Goal: Task Accomplishment & Management: Manage account settings

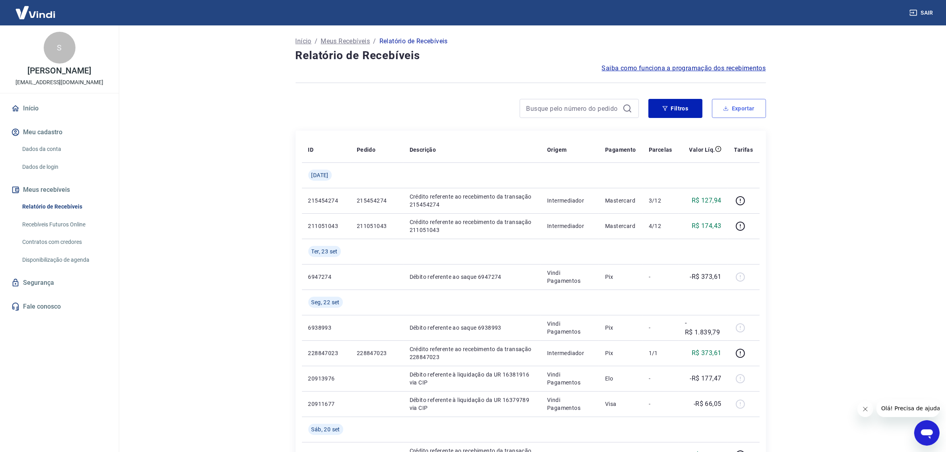
click at [730, 107] on button "Exportar" at bounding box center [739, 108] width 54 height 19
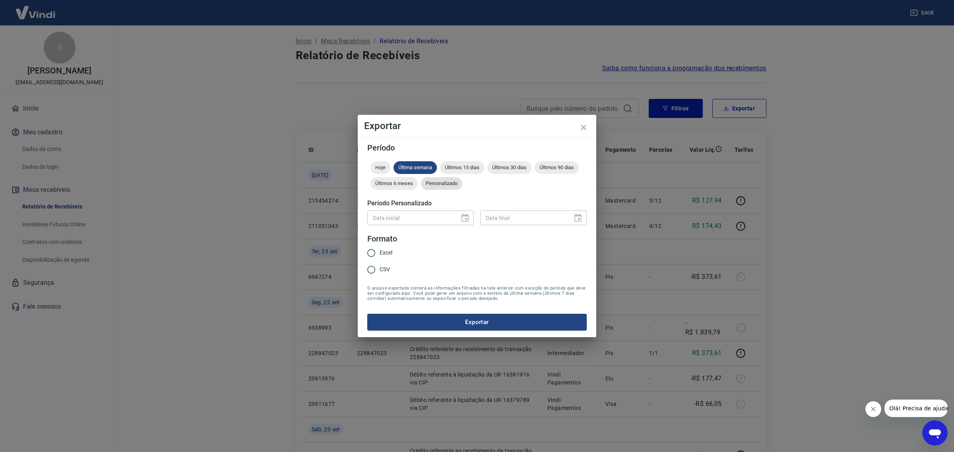
click at [435, 184] on span "Personalizado" at bounding box center [441, 183] width 41 height 6
click at [469, 217] on icon "Choose date" at bounding box center [465, 218] width 10 height 10
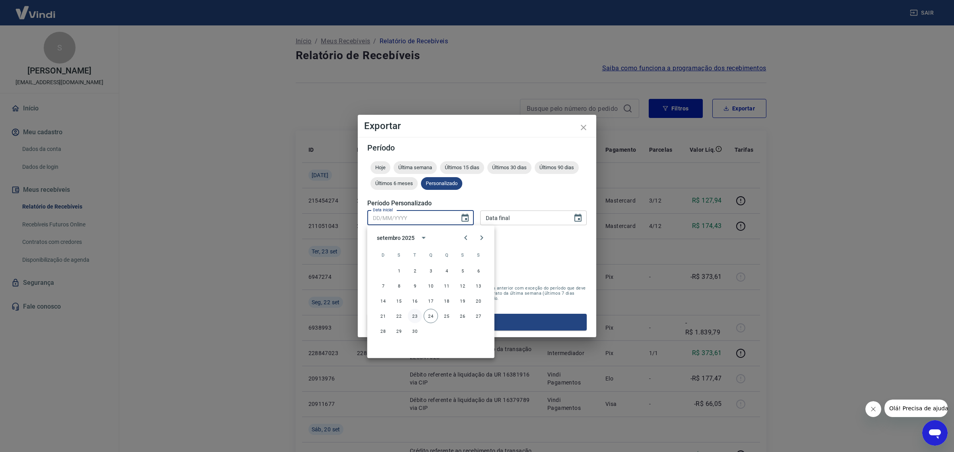
click at [418, 312] on button "23" at bounding box center [415, 316] width 14 height 14
type input "[DATE]"
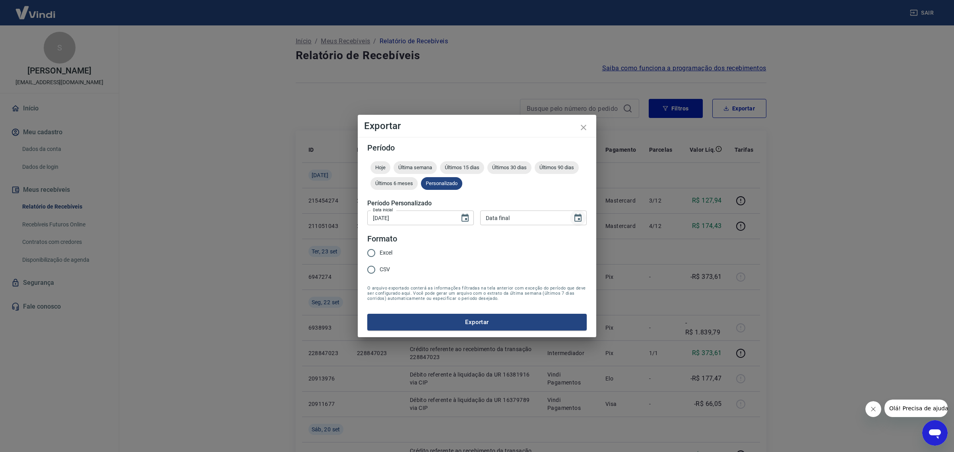
click at [574, 217] on button "Choose date" at bounding box center [578, 218] width 16 height 16
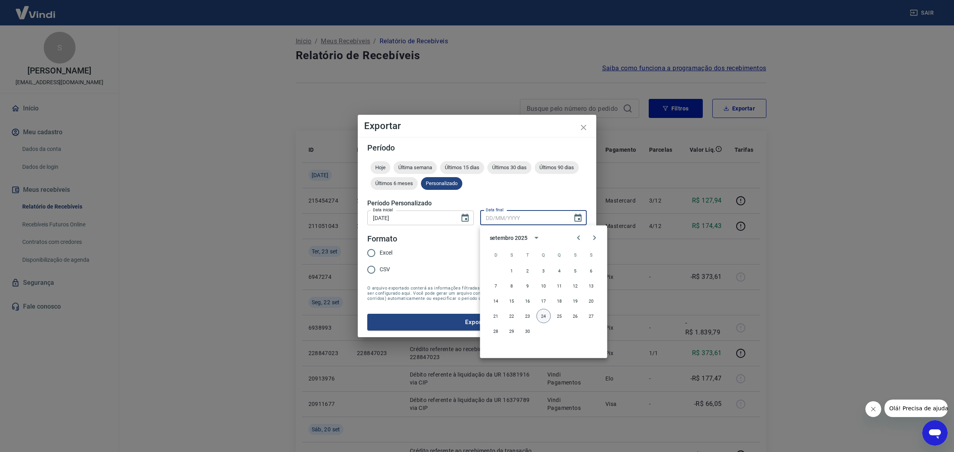
click at [539, 320] on button "24" at bounding box center [544, 316] width 14 height 14
type input "[DATE]"
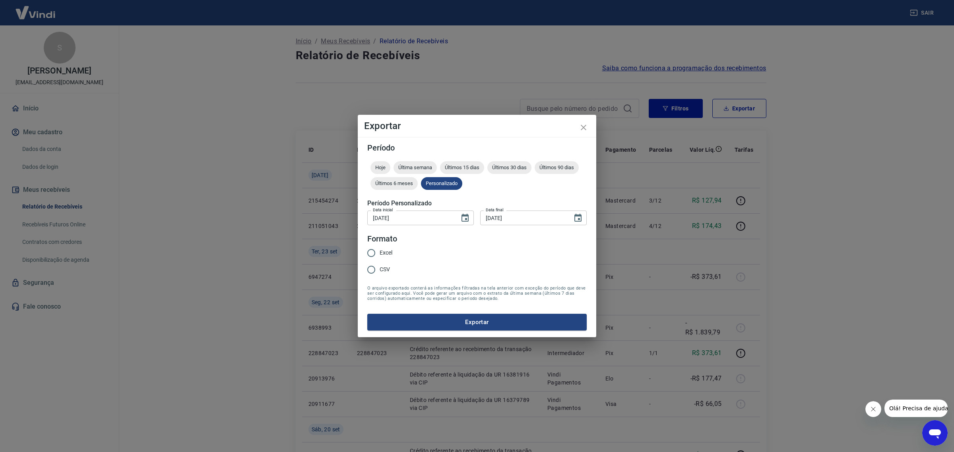
click at [388, 253] on span "Excel" at bounding box center [386, 253] width 13 height 8
click at [380, 253] on input "Excel" at bounding box center [371, 253] width 17 height 17
radio input "true"
click at [432, 314] on button "Exportar" at bounding box center [476, 322] width 219 height 17
